Goal: Task Accomplishment & Management: Use online tool/utility

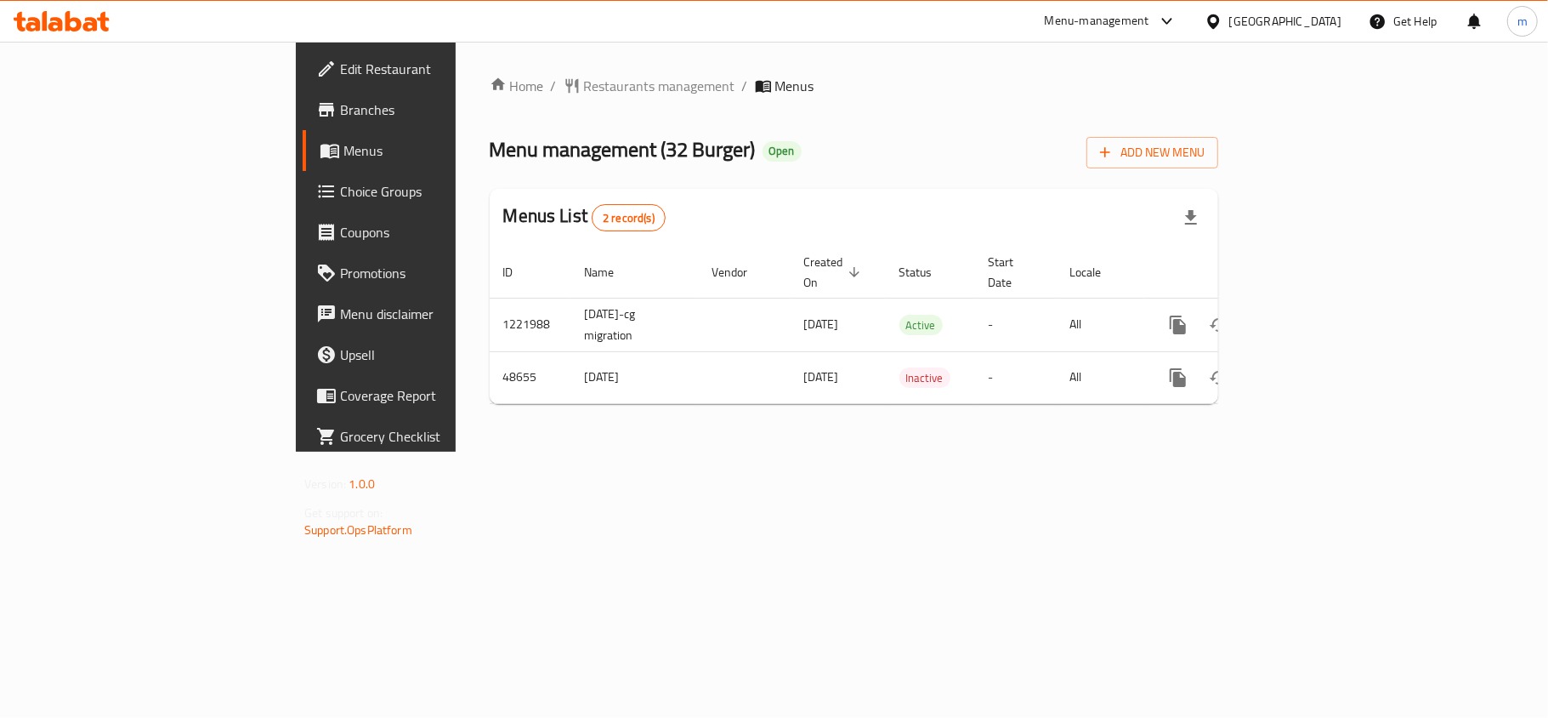
click at [340, 192] on span "Choice Groups" at bounding box center [440, 191] width 201 height 20
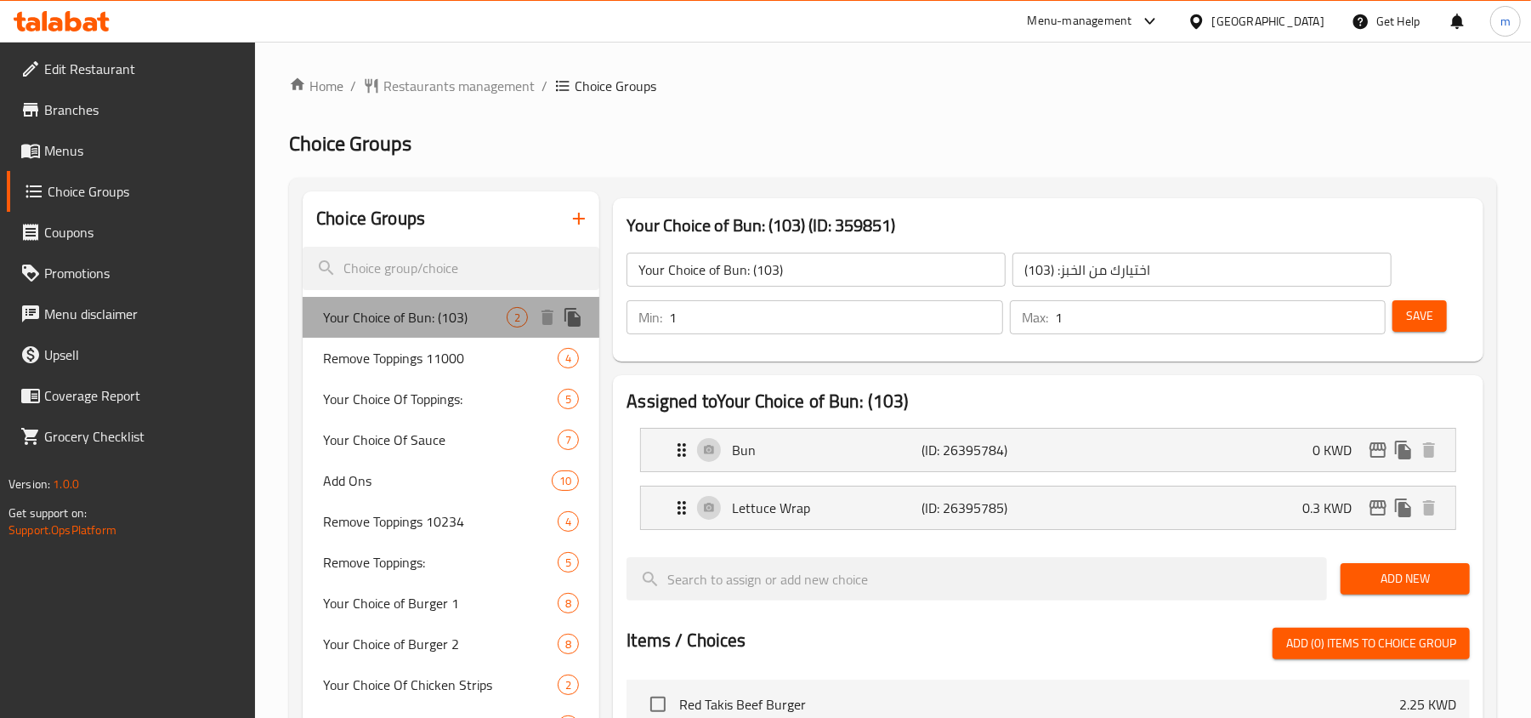
click at [459, 320] on span "Your Choice of Bun: (103)" at bounding box center [415, 317] width 184 height 20
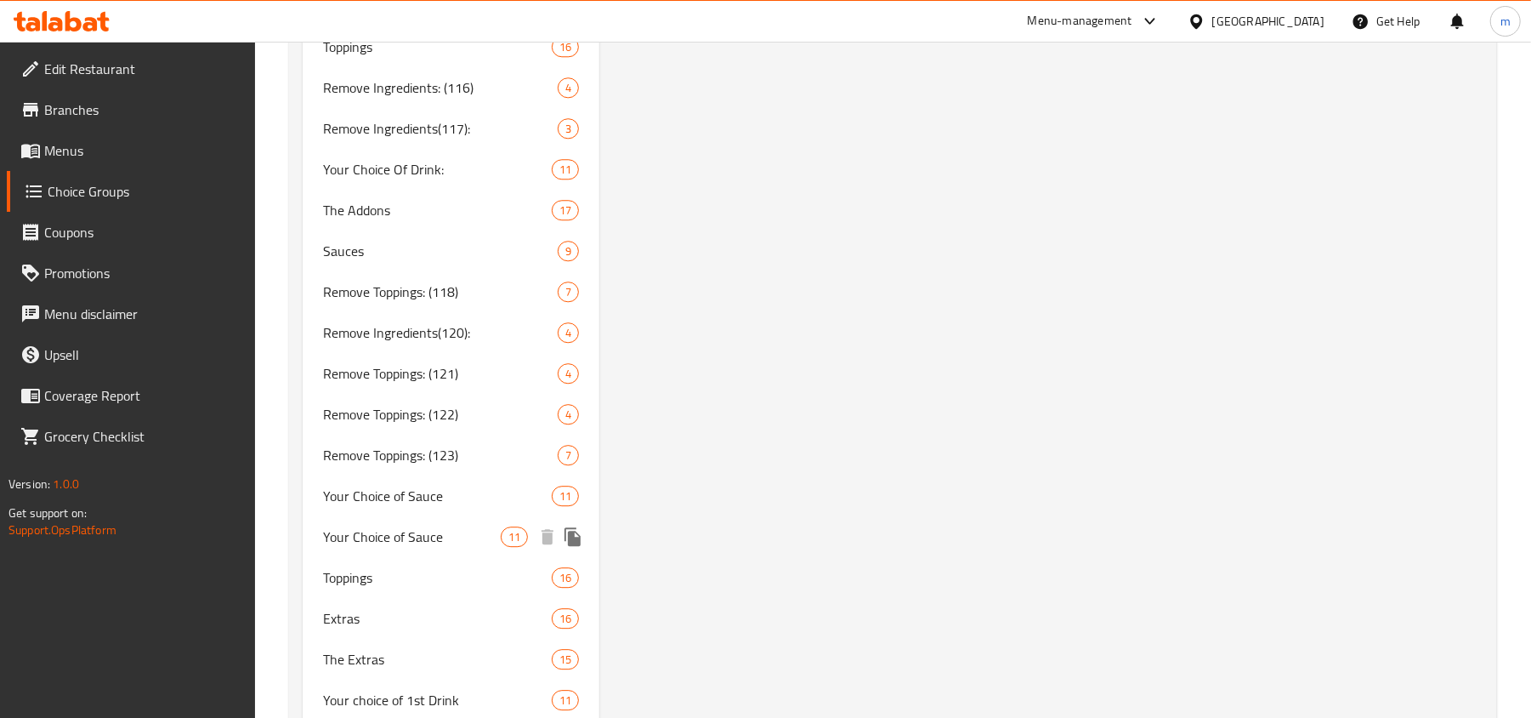
scroll to position [3174, 0]
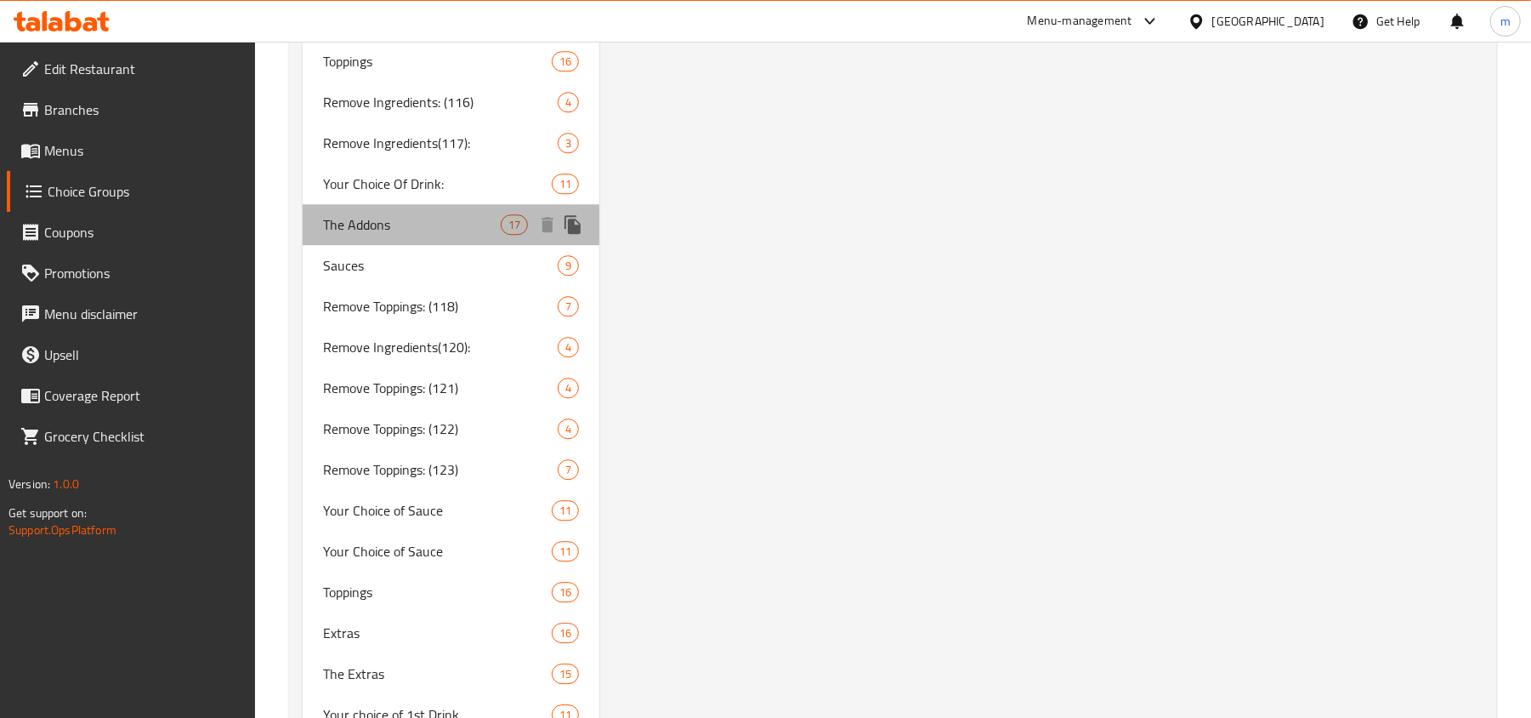
click at [399, 226] on span "The Addons" at bounding box center [412, 224] width 178 height 20
type input "The Addons"
type input "الإضافات"
type input "0"
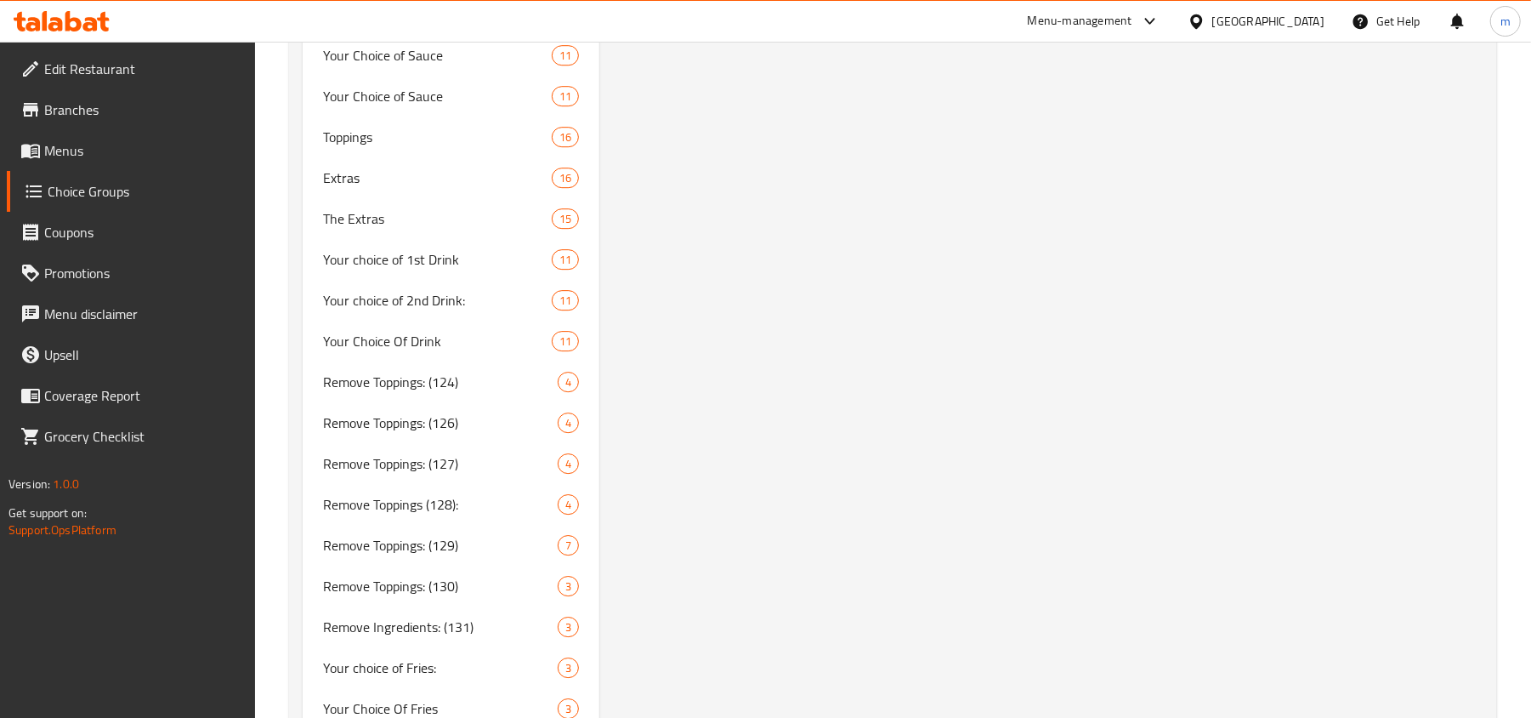
scroll to position [3626, 0]
click at [395, 352] on span "Your Choice Of Drink" at bounding box center [412, 343] width 178 height 20
type input "Your Choice Of Drink"
type input "إختيارك من المشروب"
type input "1"
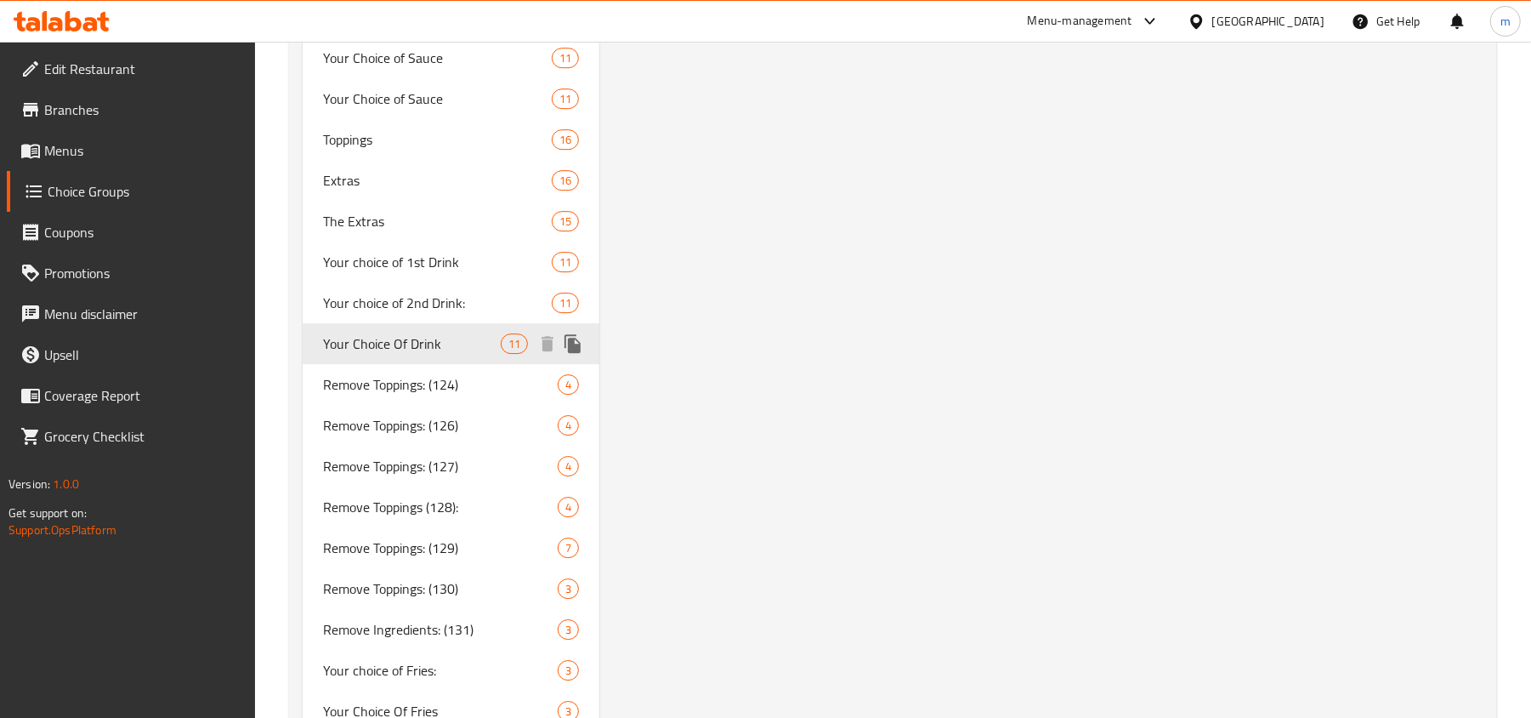
type input "1"
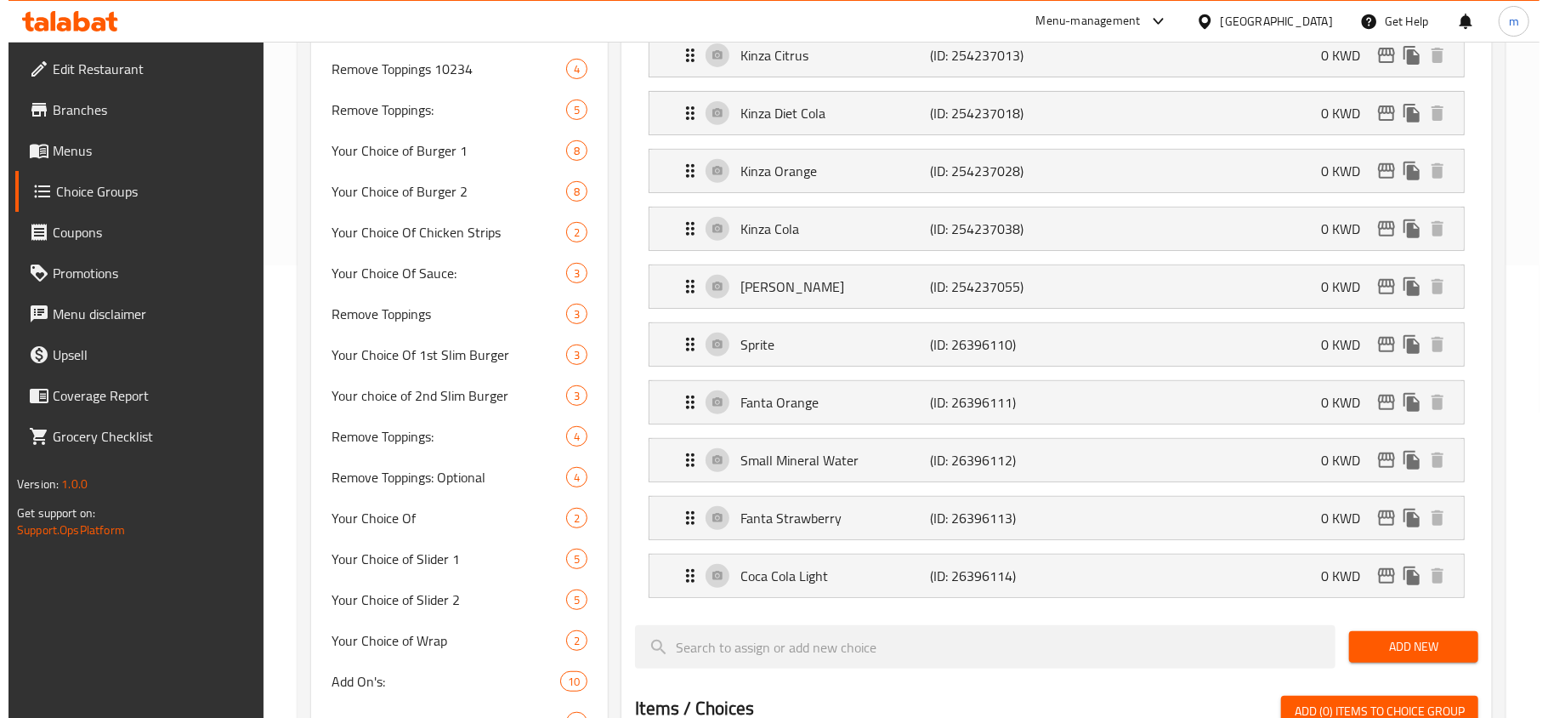
scroll to position [0, 0]
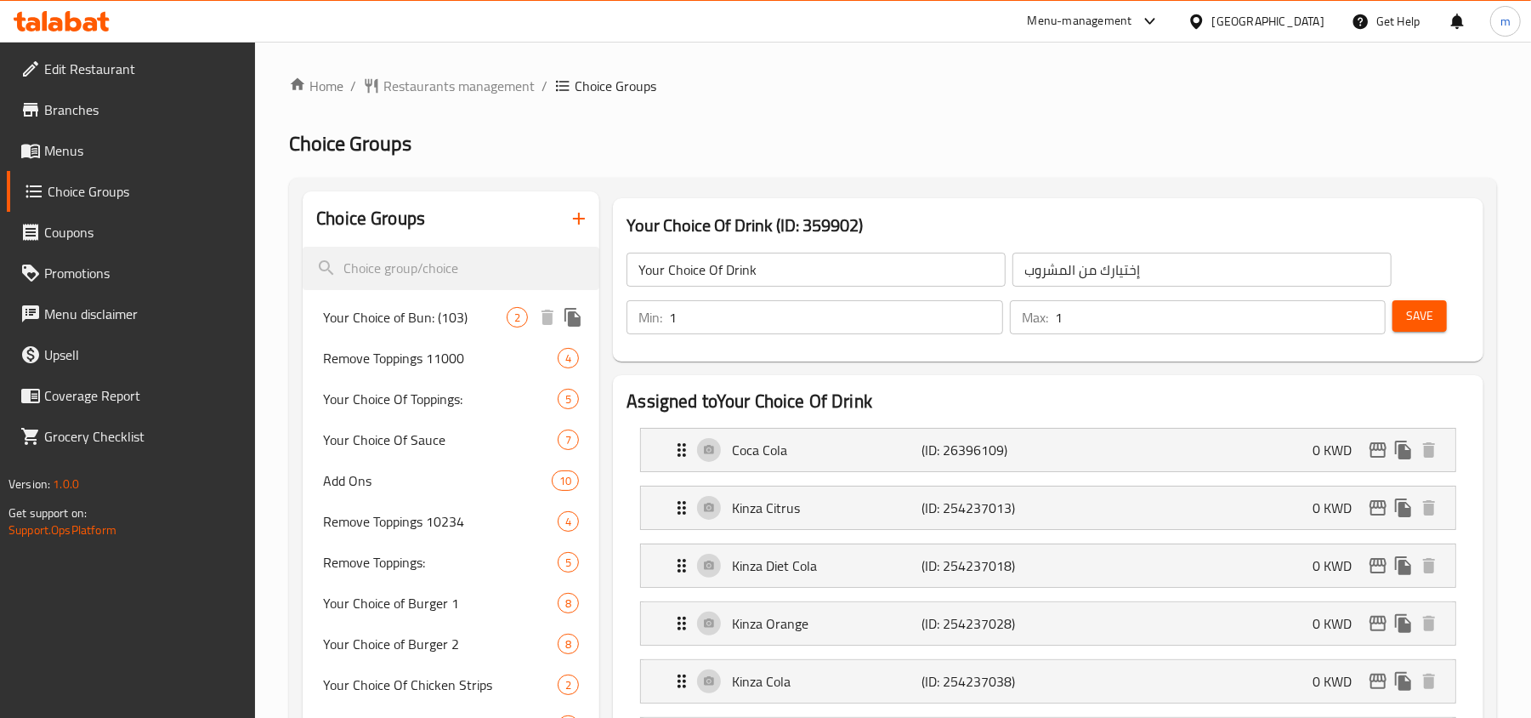
click at [439, 320] on span "Your Choice of Bun: (103)" at bounding box center [415, 317] width 184 height 20
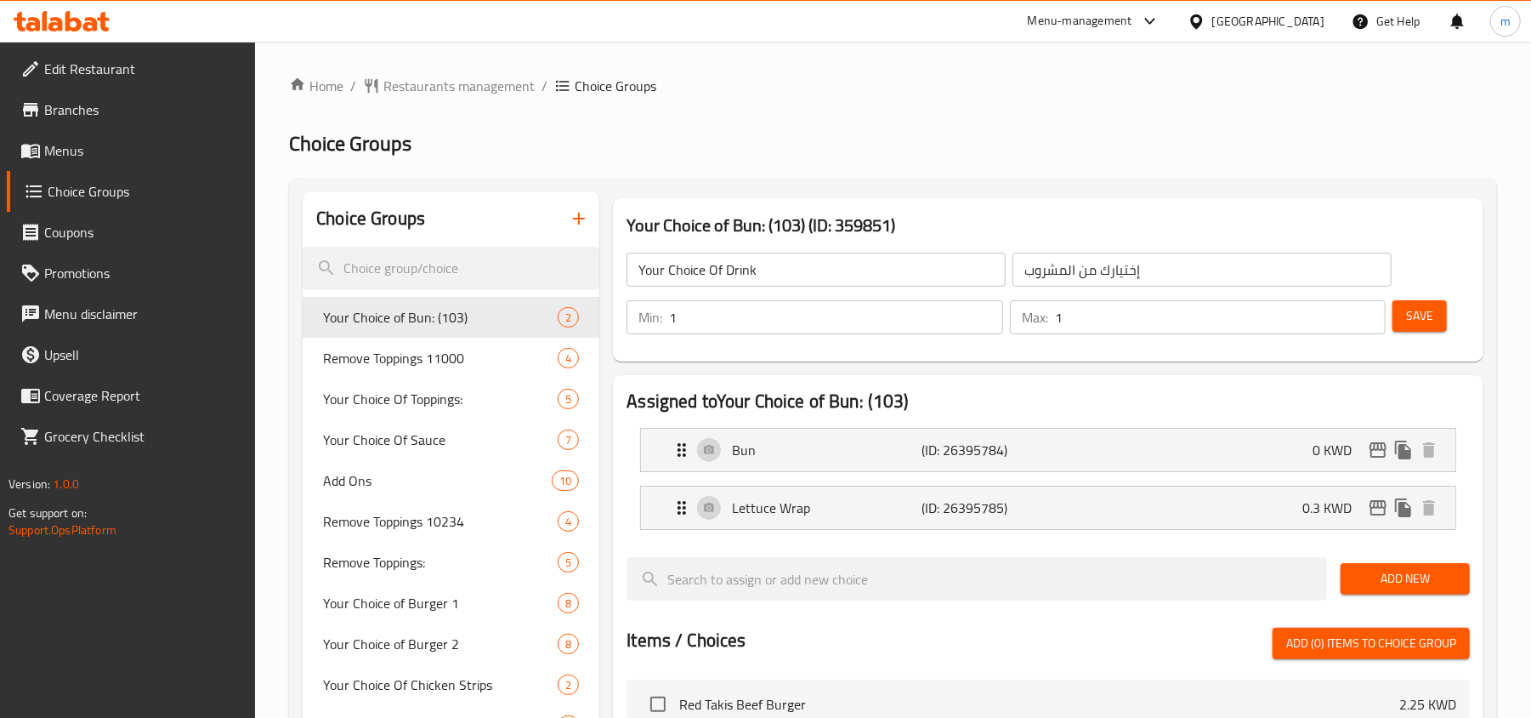
type input "Your Choice of Bun: (103)"
type input "اختيارك من الخبز: (103)"
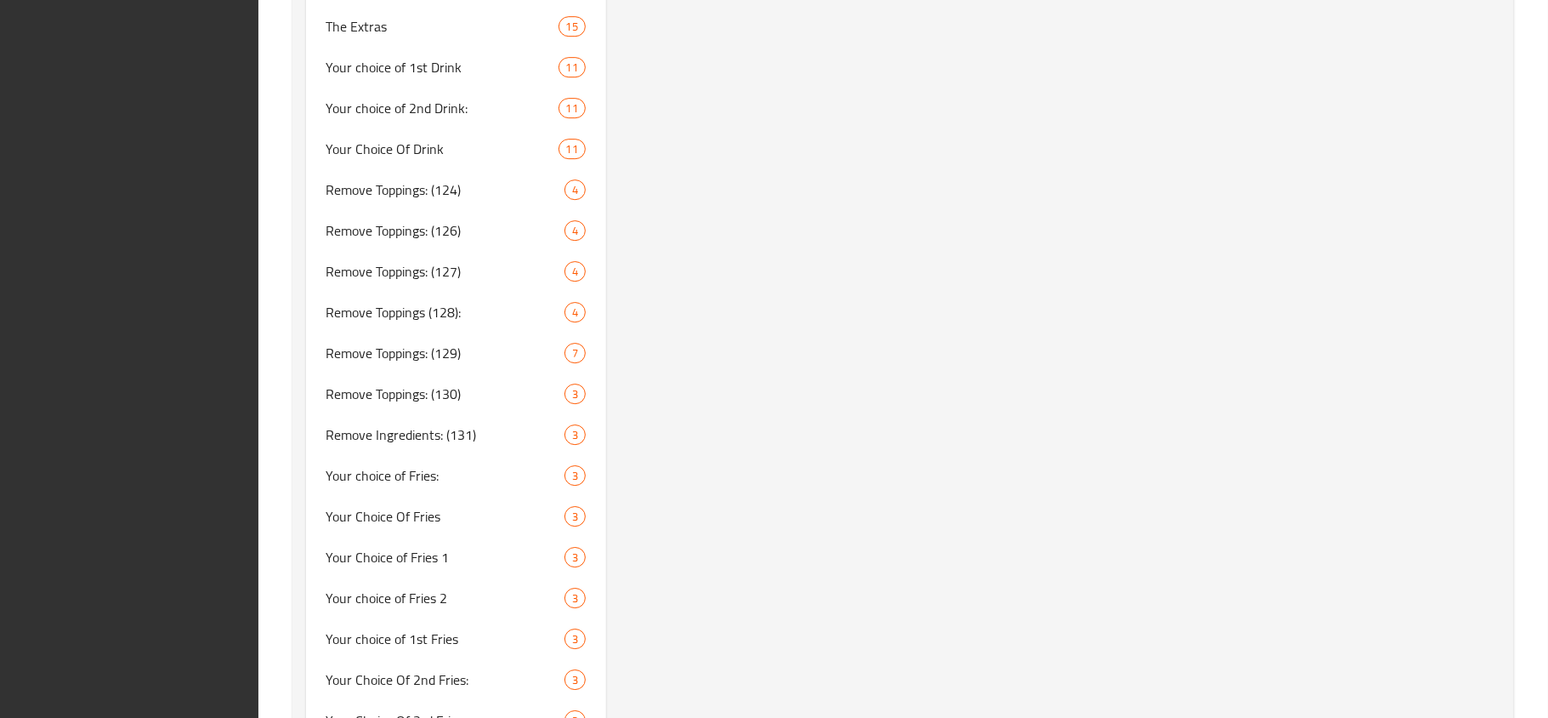
scroll to position [4307, 0]
